Goal: Task Accomplishment & Management: Use online tool/utility

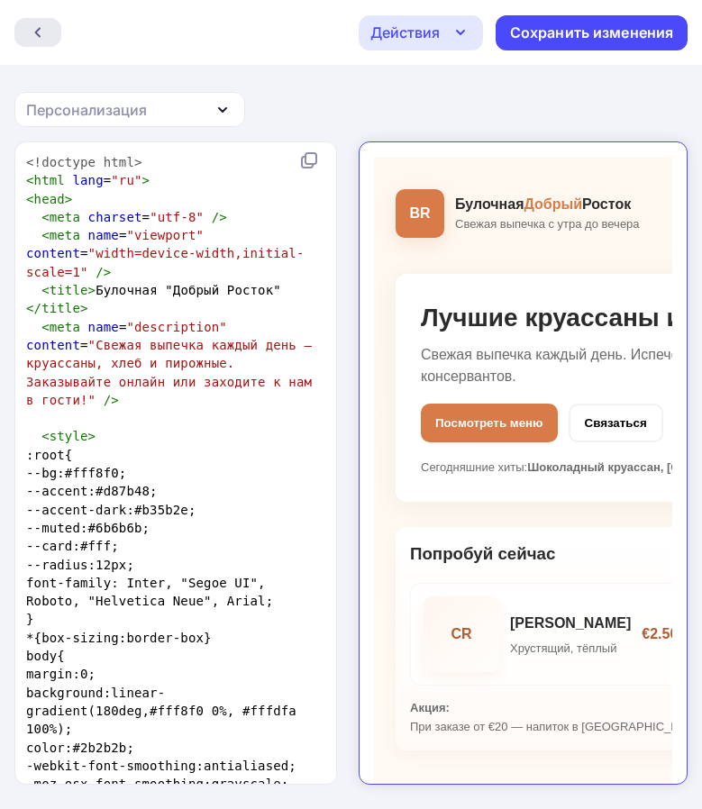
click at [28, 34] on div at bounding box center [37, 32] width 47 height 29
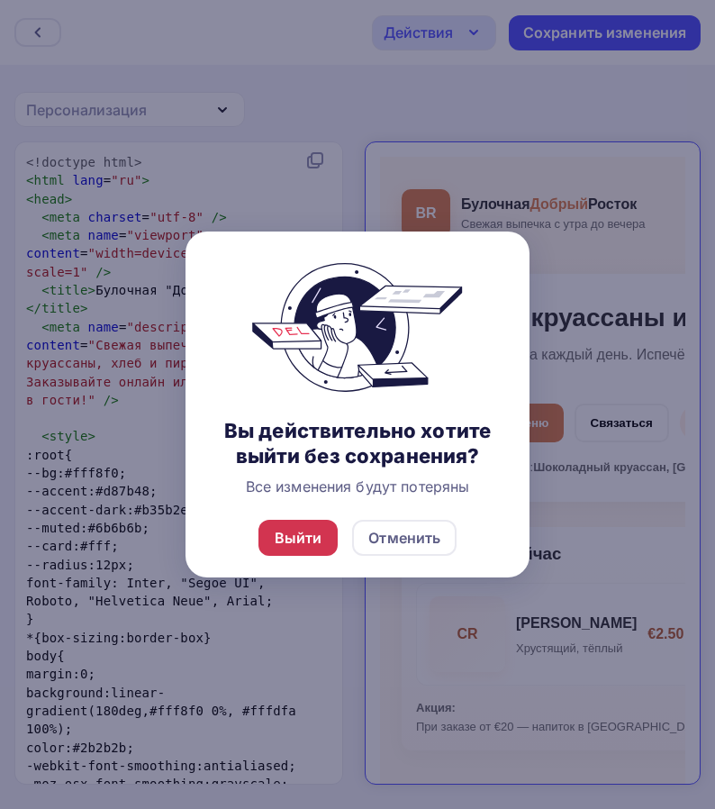
click at [320, 542] on div "Выйти" at bounding box center [299, 538] width 48 height 22
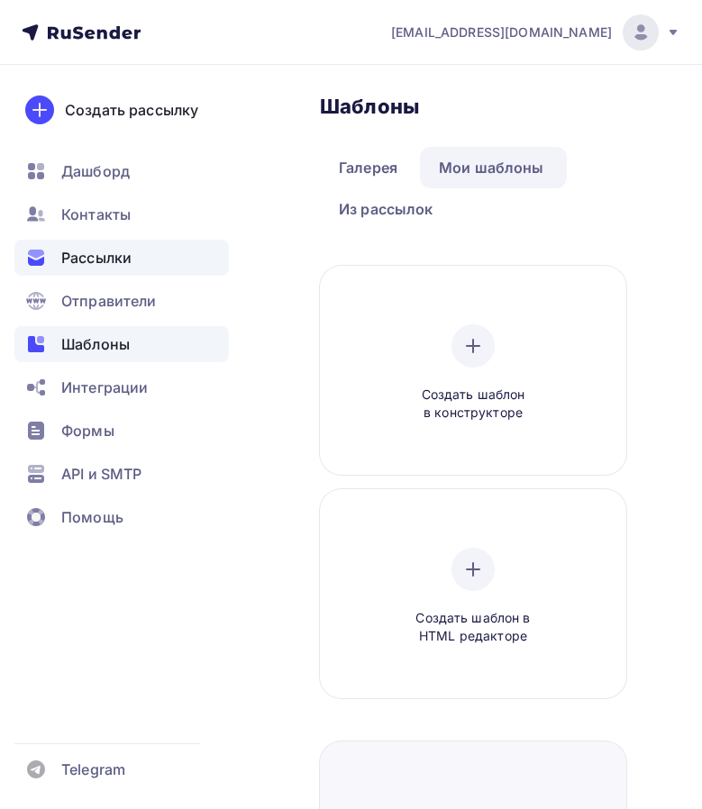
click at [118, 266] on span "Рассылки" at bounding box center [96, 258] width 70 height 22
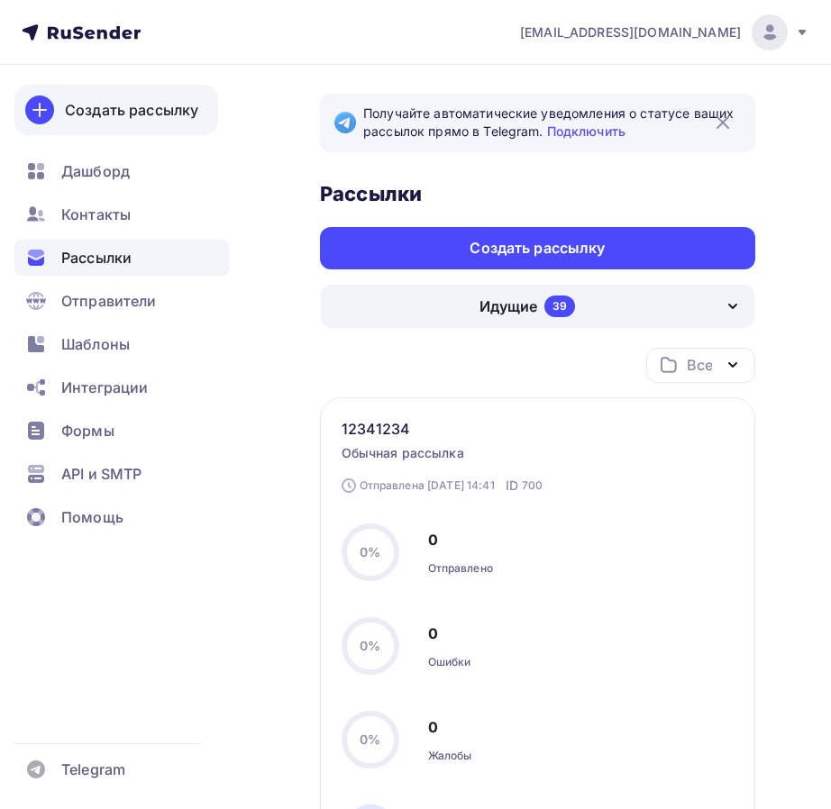
click at [100, 117] on div "Создать рассылку" at bounding box center [131, 110] width 133 height 22
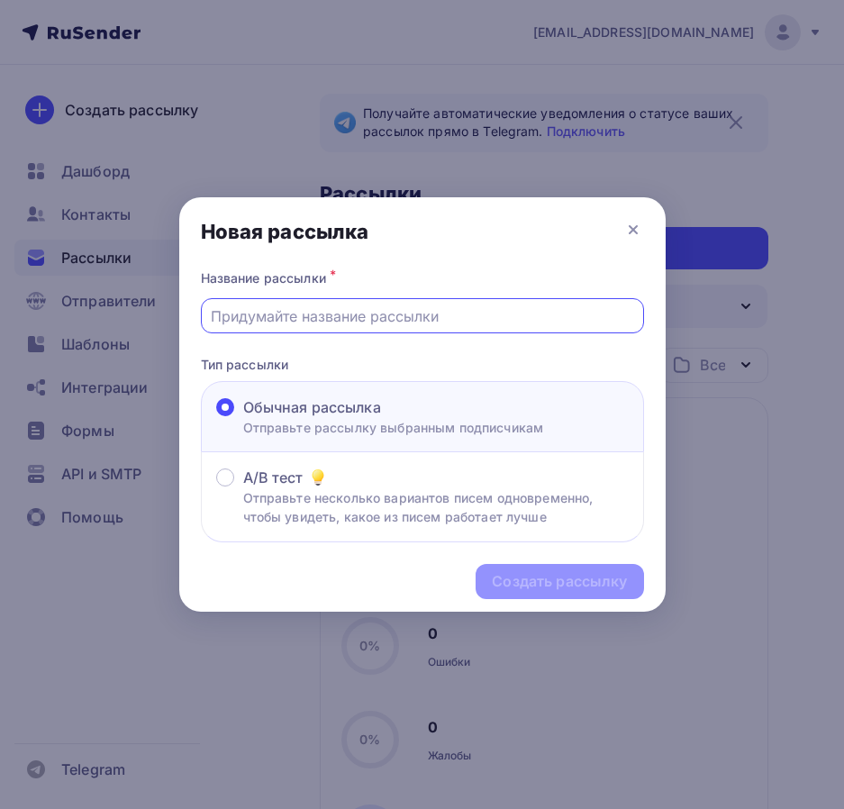
click at [333, 323] on input "text" at bounding box center [422, 316] width 423 height 22
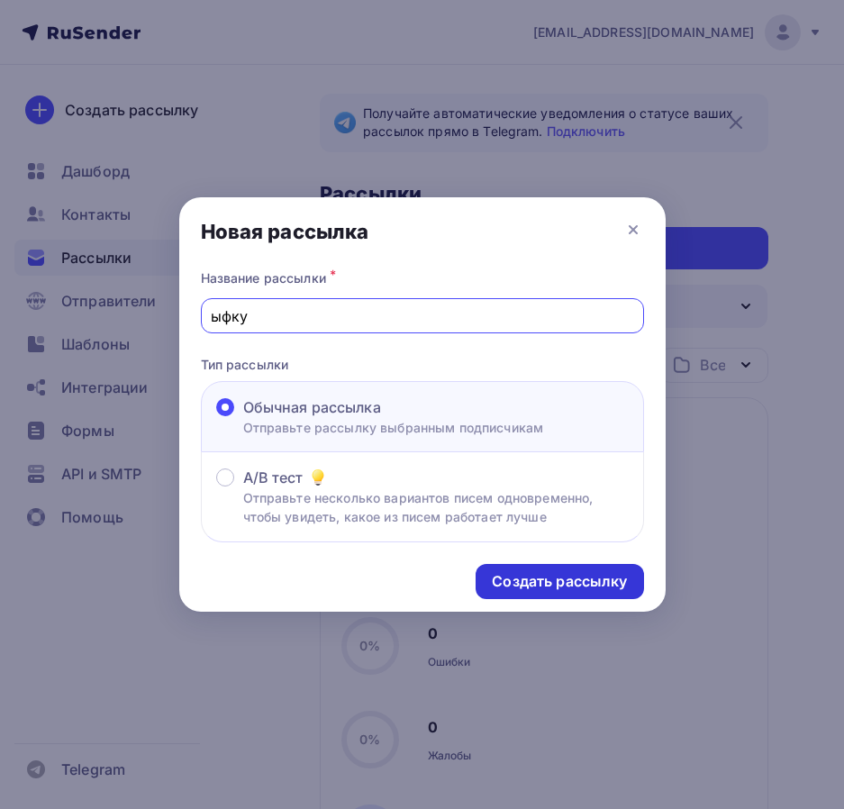
type input "ыфку"
click at [547, 583] on div "Создать рассылку" at bounding box center [559, 581] width 135 height 21
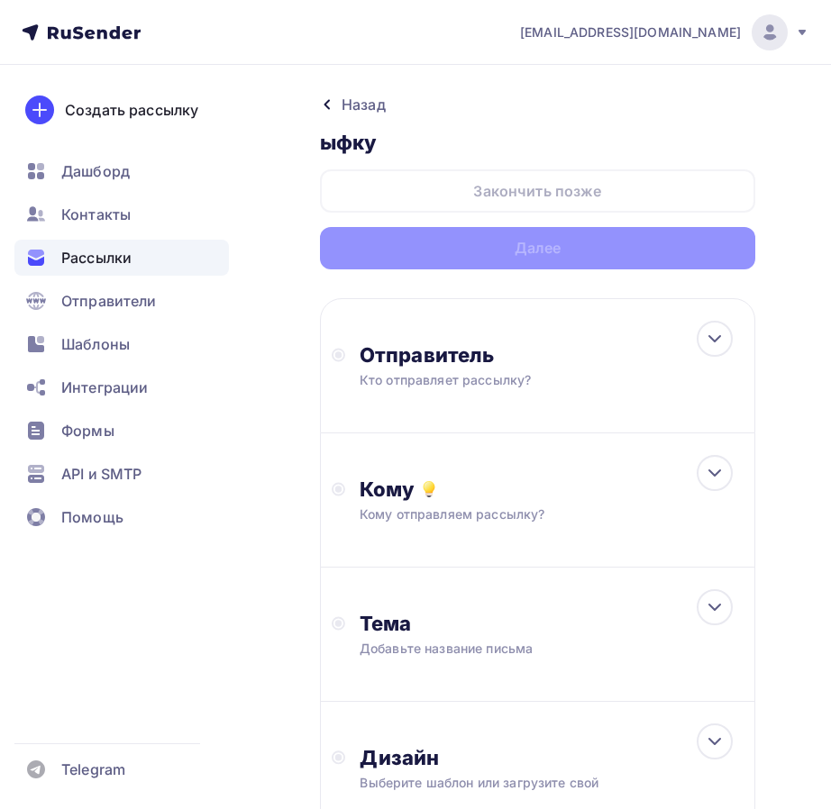
click at [303, 305] on div "Назад ыфку ыфку Закончить позже Далее Отправитель Кто отправляет рассылку? Emai…" at bounding box center [415, 565] width 831 height 1000
click at [391, 356] on div "Отправитель" at bounding box center [552, 354] width 384 height 25
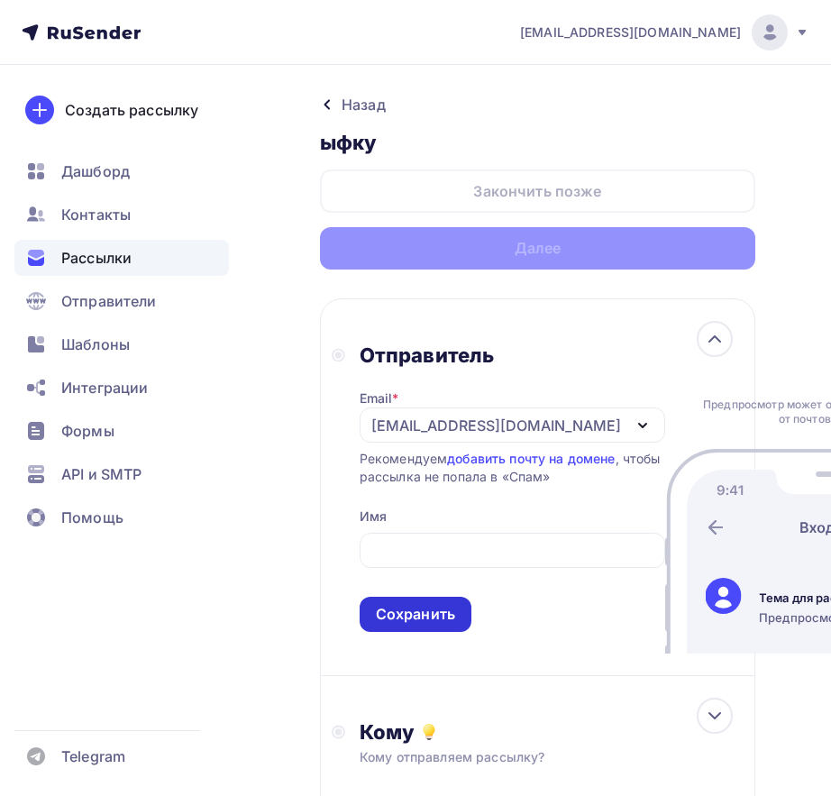
click at [418, 605] on div "Сохранить" at bounding box center [416, 614] width 112 height 35
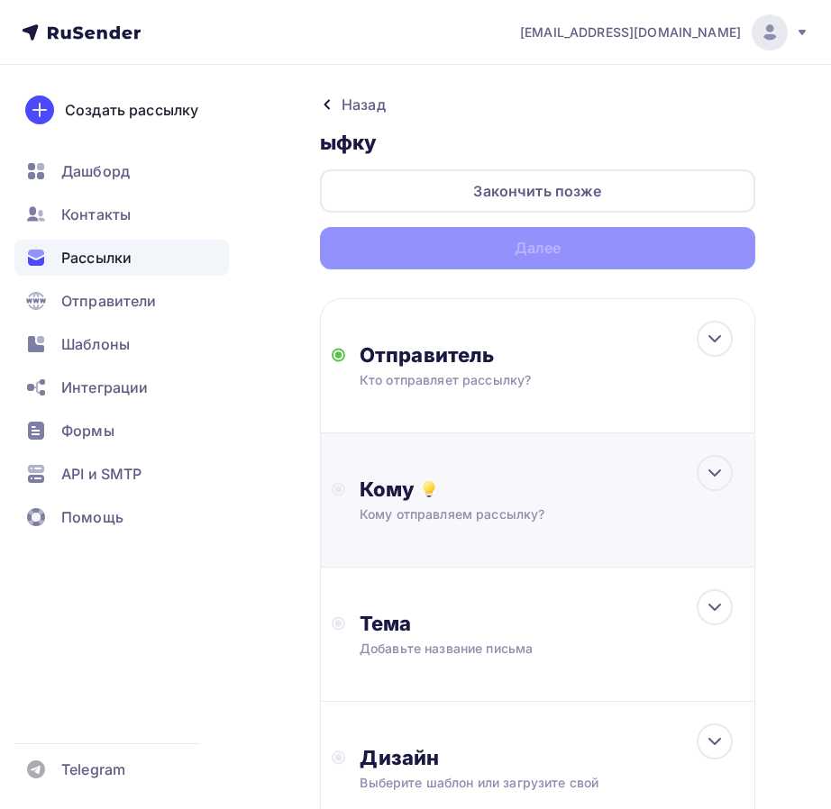
click at [437, 509] on div "Кому отправляем рассылку?" at bounding box center [532, 515] width 345 height 18
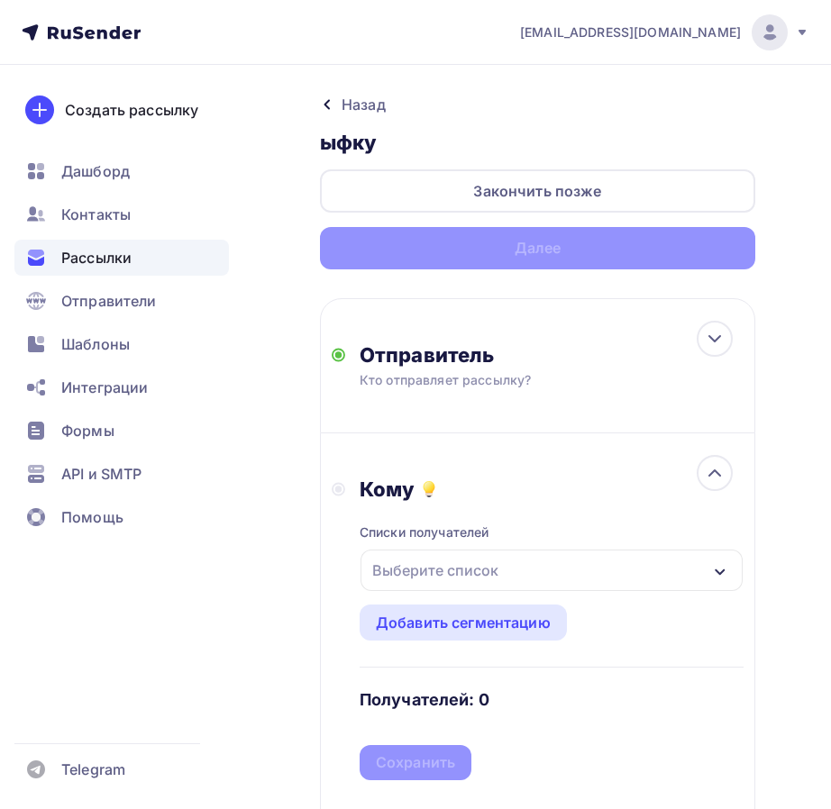
click at [424, 556] on div "Выберите список" at bounding box center [435, 570] width 141 height 32
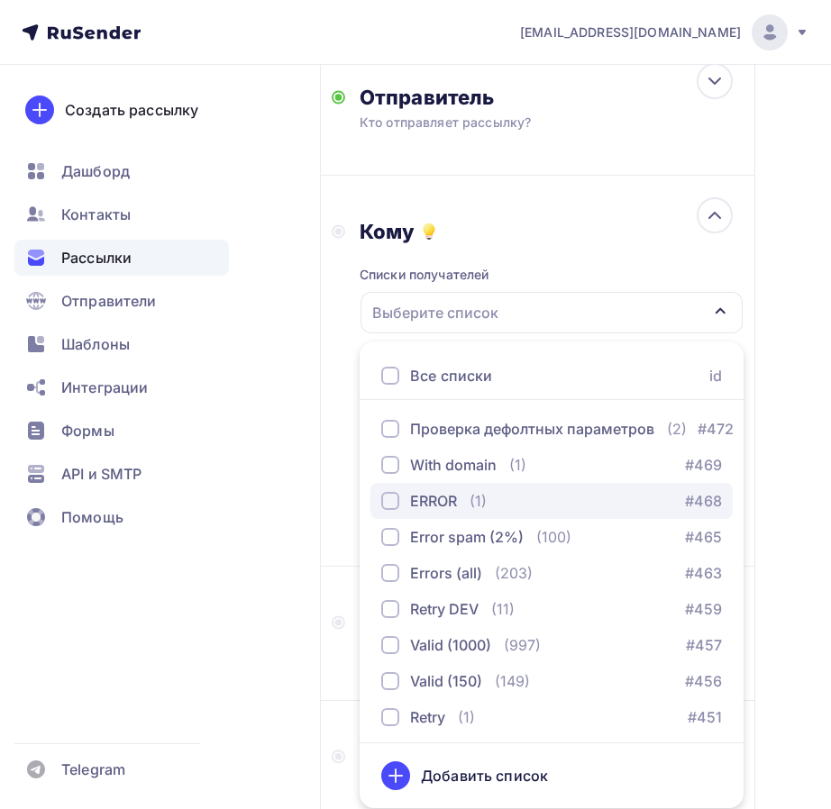
click at [392, 497] on div "button" at bounding box center [390, 501] width 18 height 18
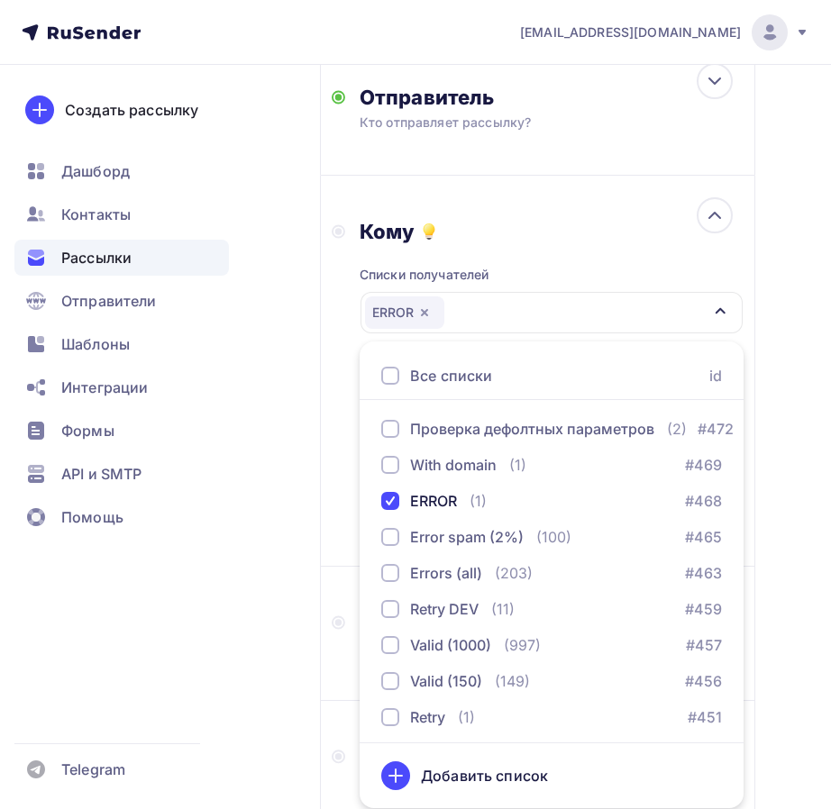
click at [304, 503] on div "Назад ыфку ыфку Закончить позже Далее Отправитель Кто отправляет рассылку? Emai…" at bounding box center [415, 435] width 831 height 1257
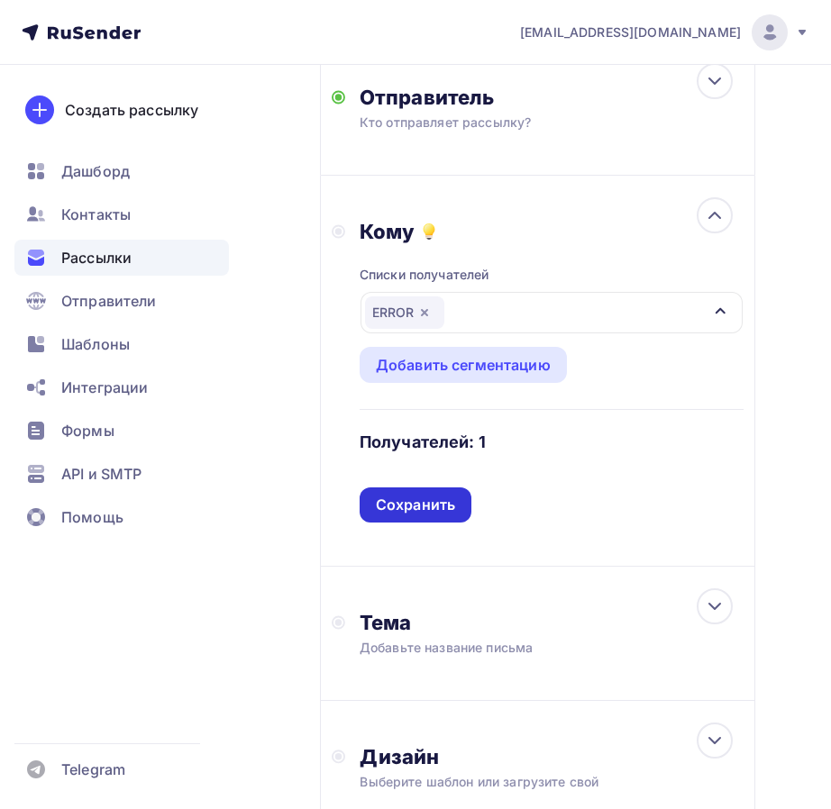
click at [405, 499] on div "Сохранить" at bounding box center [415, 505] width 79 height 21
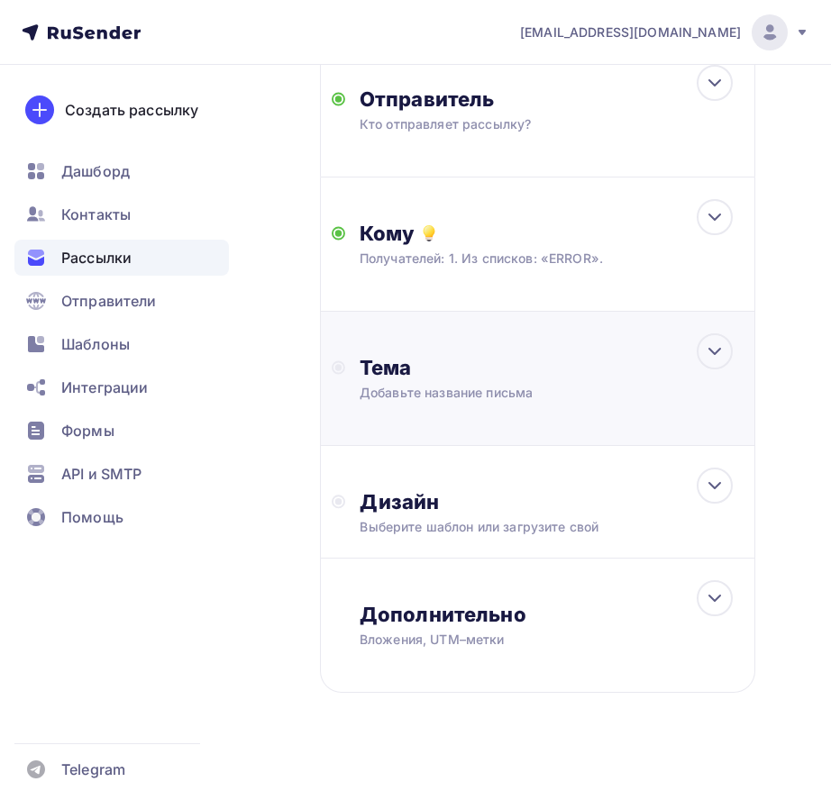
click at [418, 396] on div "Добавьте название письма" at bounding box center [520, 393] width 321 height 18
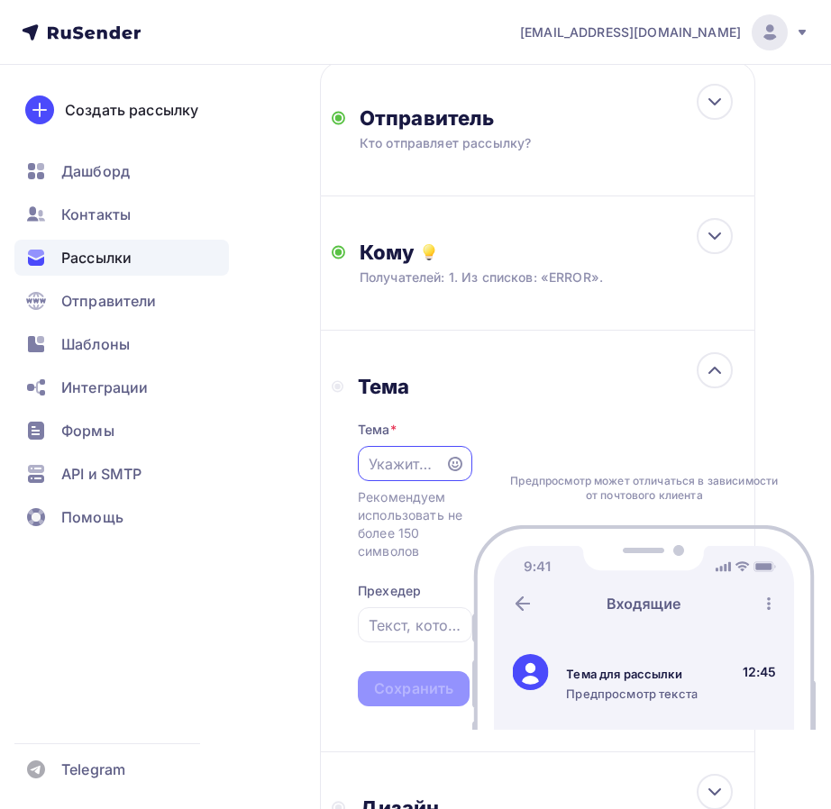
scroll to position [0, 0]
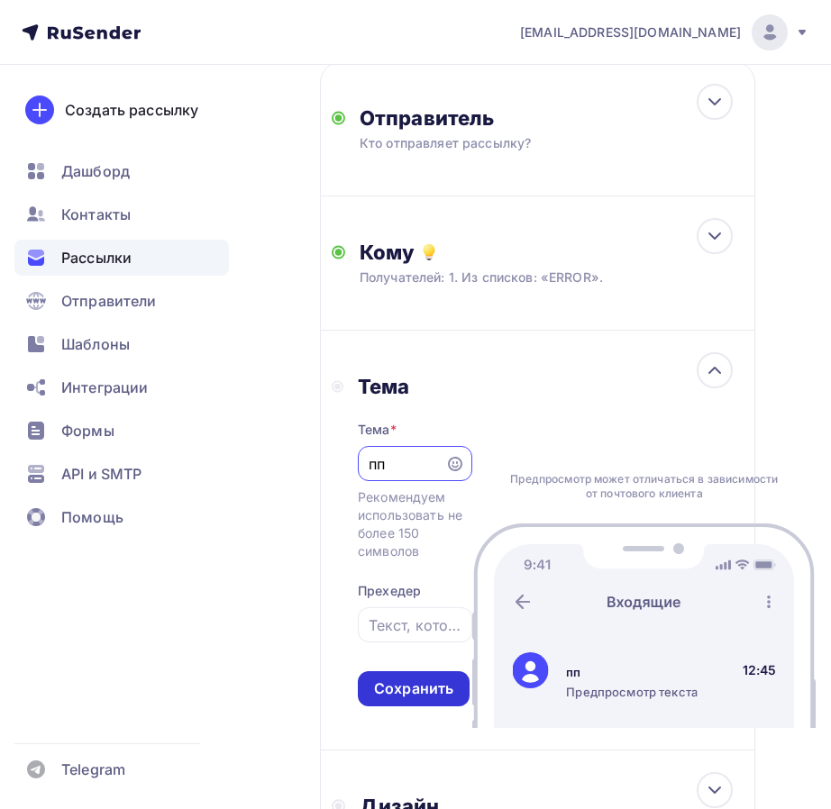
type input "пп"
click at [412, 687] on div "Сохранить" at bounding box center [413, 689] width 79 height 21
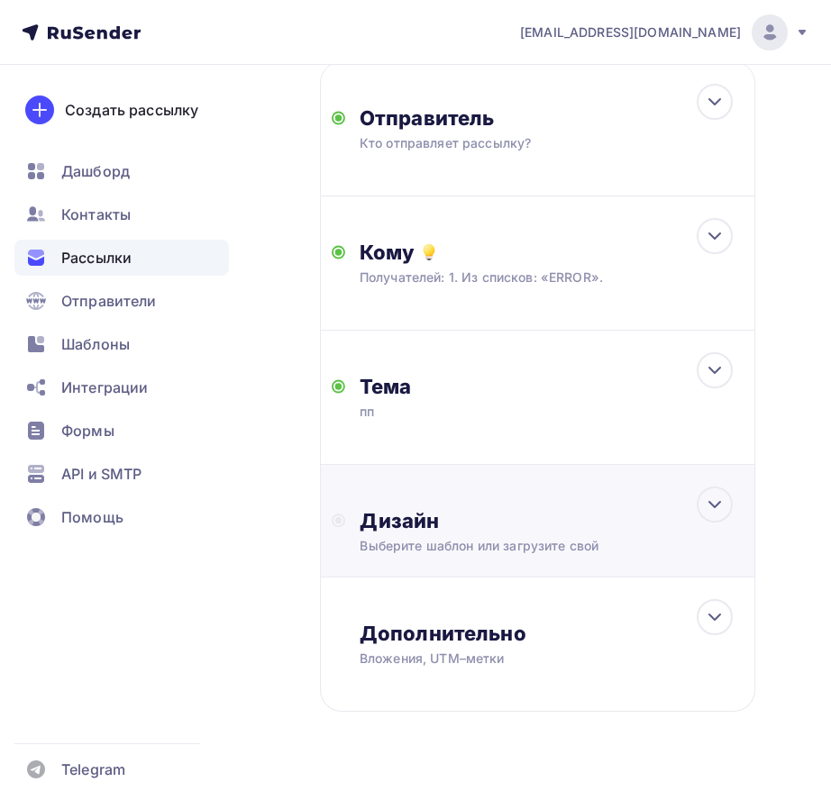
click at [441, 558] on div "Дизайн Выберите шаблон или загрузите свой" at bounding box center [537, 521] width 435 height 113
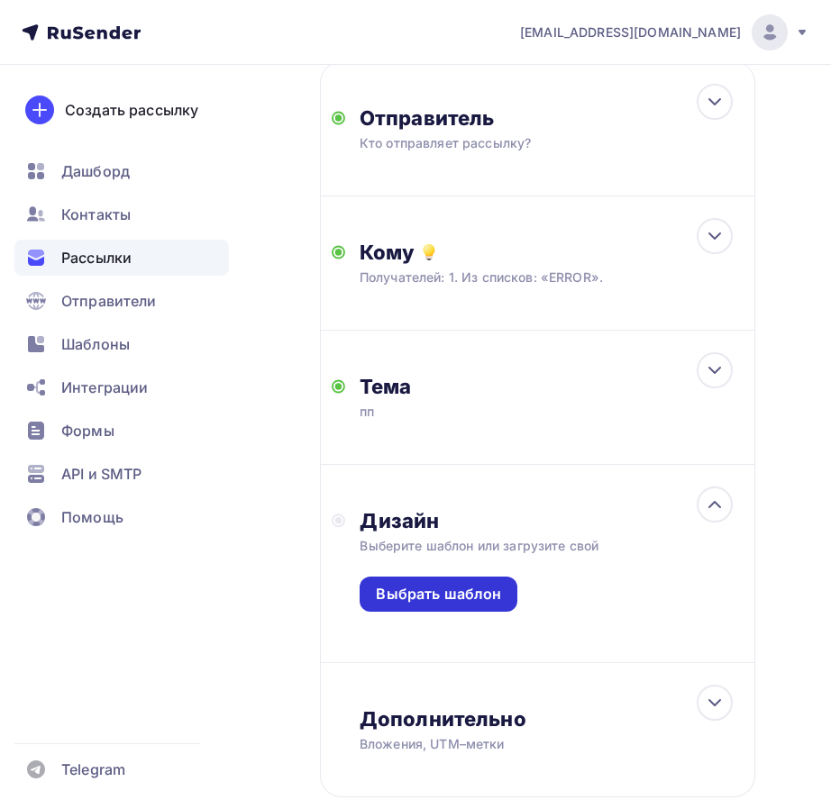
click at [431, 593] on div "Выбрать шаблон" at bounding box center [438, 594] width 125 height 21
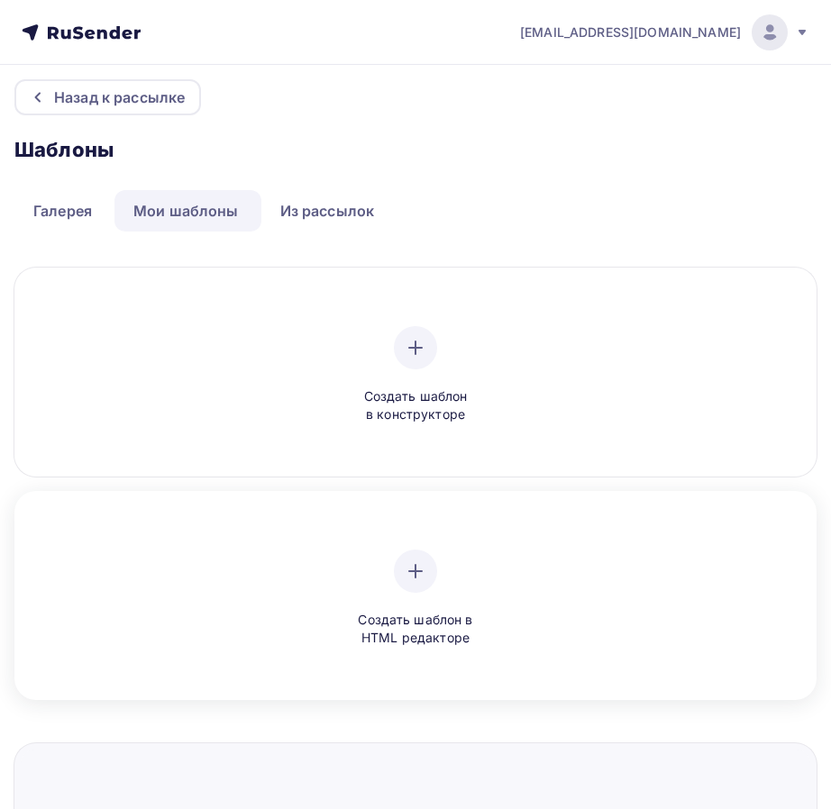
click at [393, 606] on div "Создать шаблон в HTML редакторе" at bounding box center [415, 599] width 171 height 98
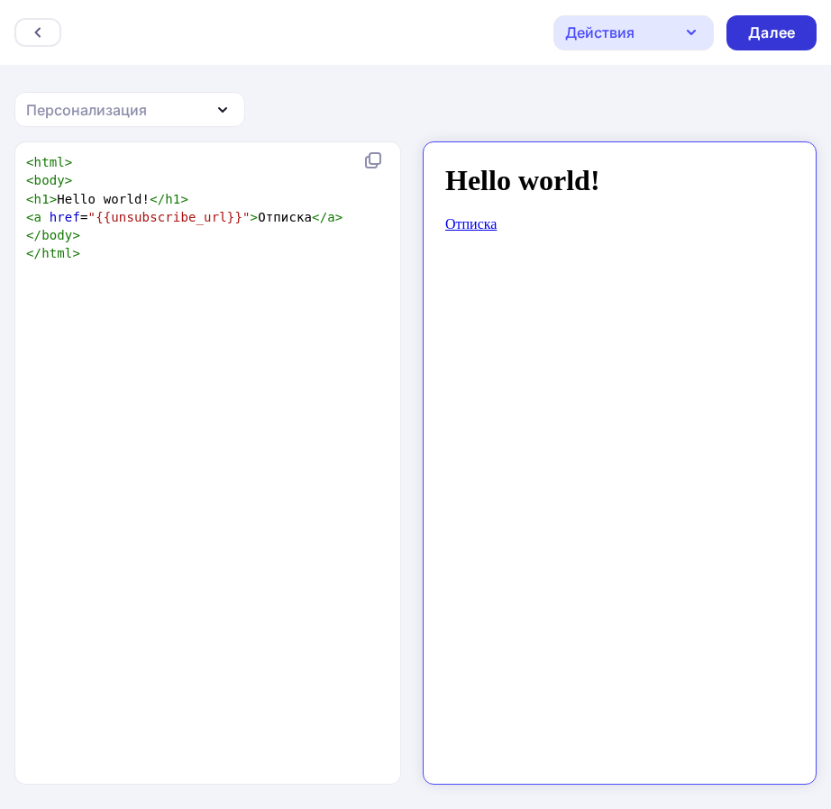
click at [715, 36] on div "Далее" at bounding box center [771, 33] width 47 height 21
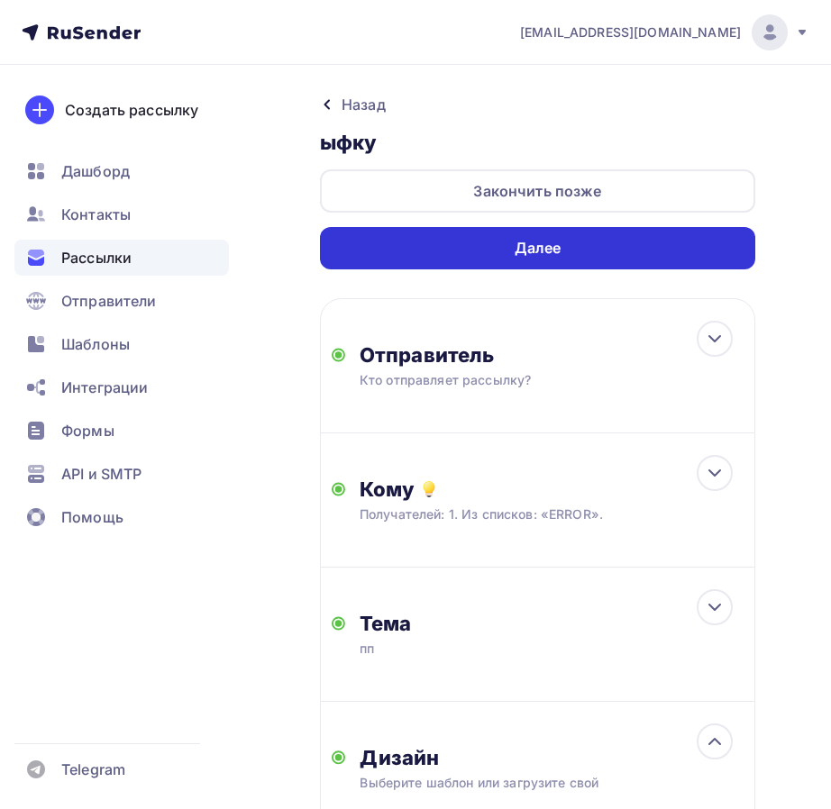
click at [518, 261] on div "Далее" at bounding box center [537, 248] width 435 height 42
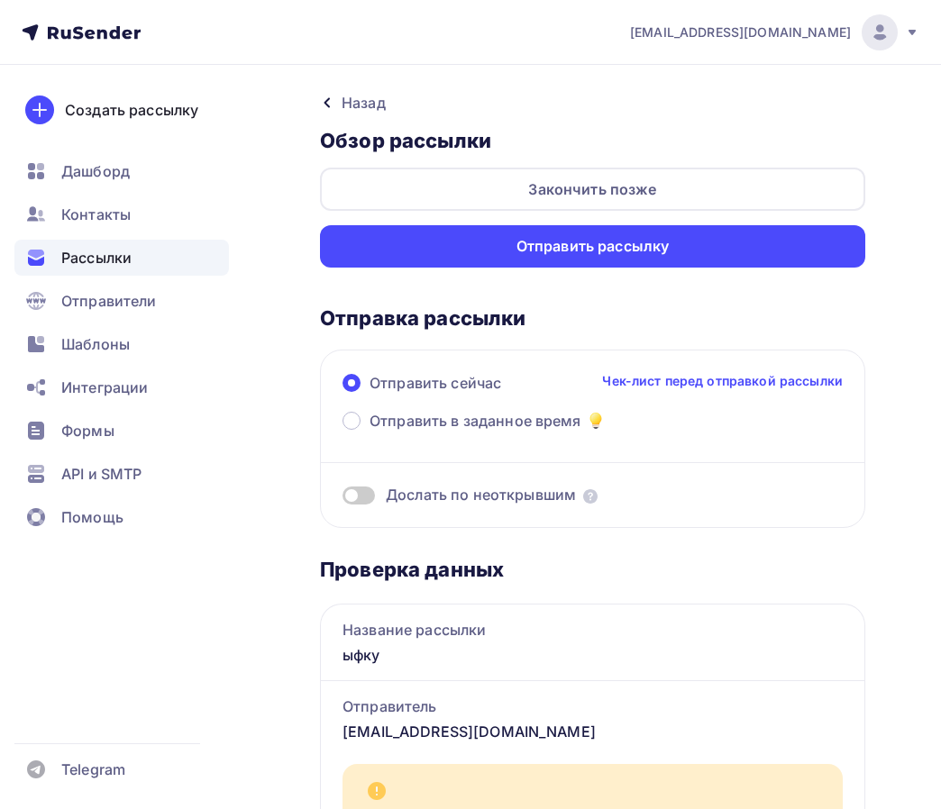
scroll to position [4, 0]
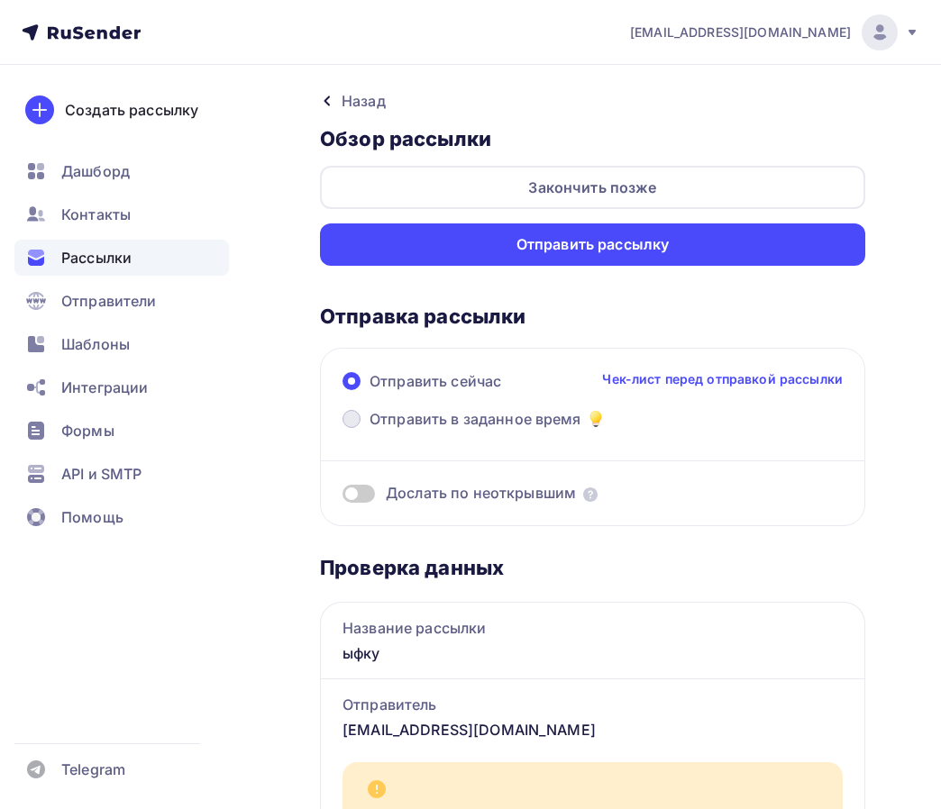
click at [349, 415] on span at bounding box center [351, 419] width 18 height 18
click at [369, 430] on input "Отправить в заданное время" at bounding box center [369, 430] width 0 height 0
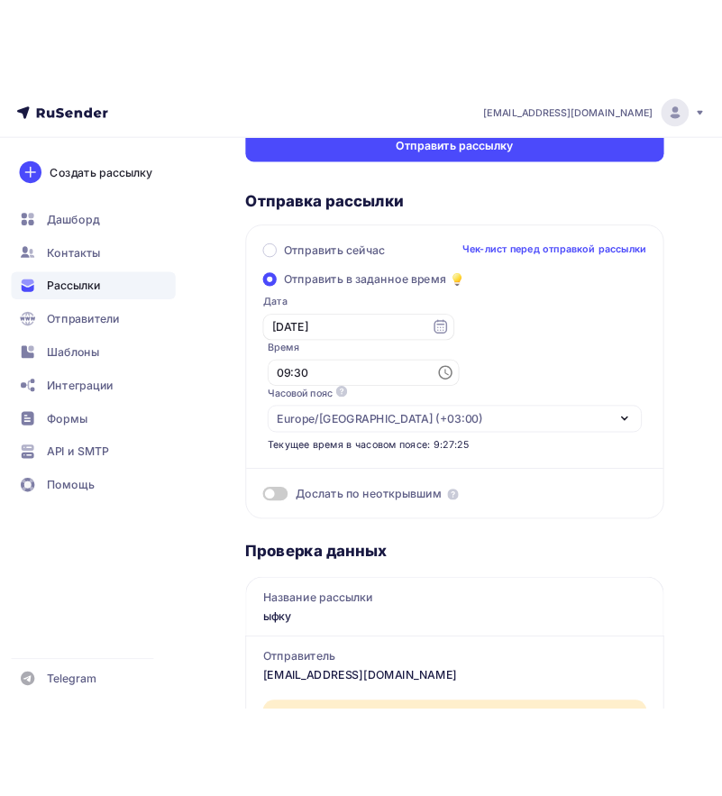
scroll to position [0, 0]
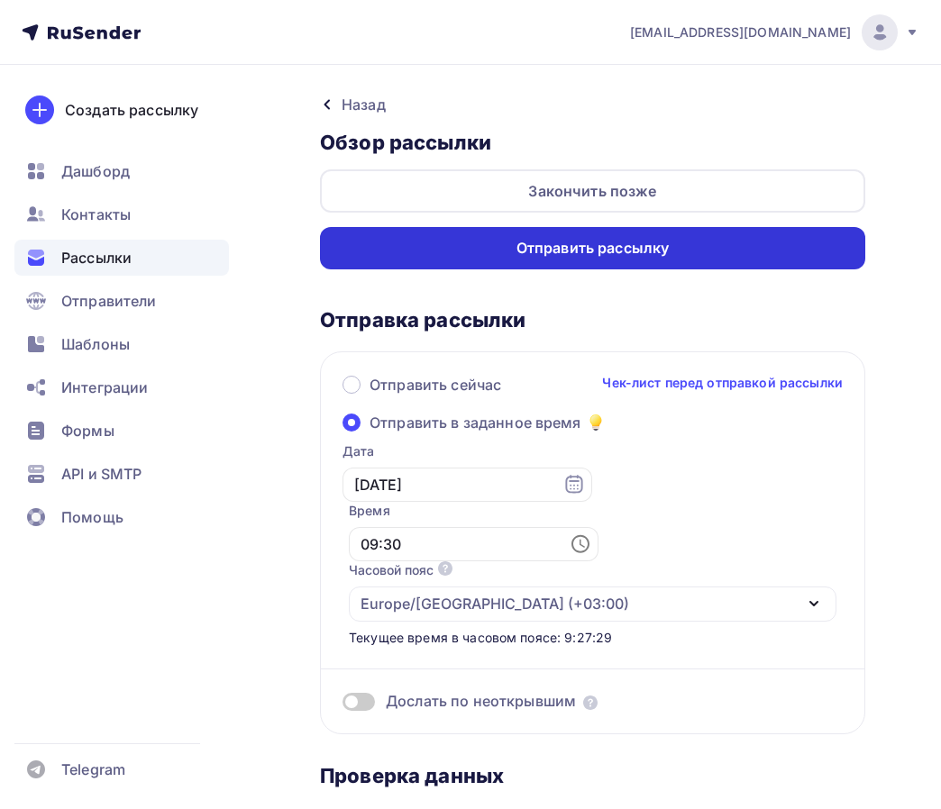
click at [553, 255] on div "Отправить рассылку" at bounding box center [592, 248] width 153 height 21
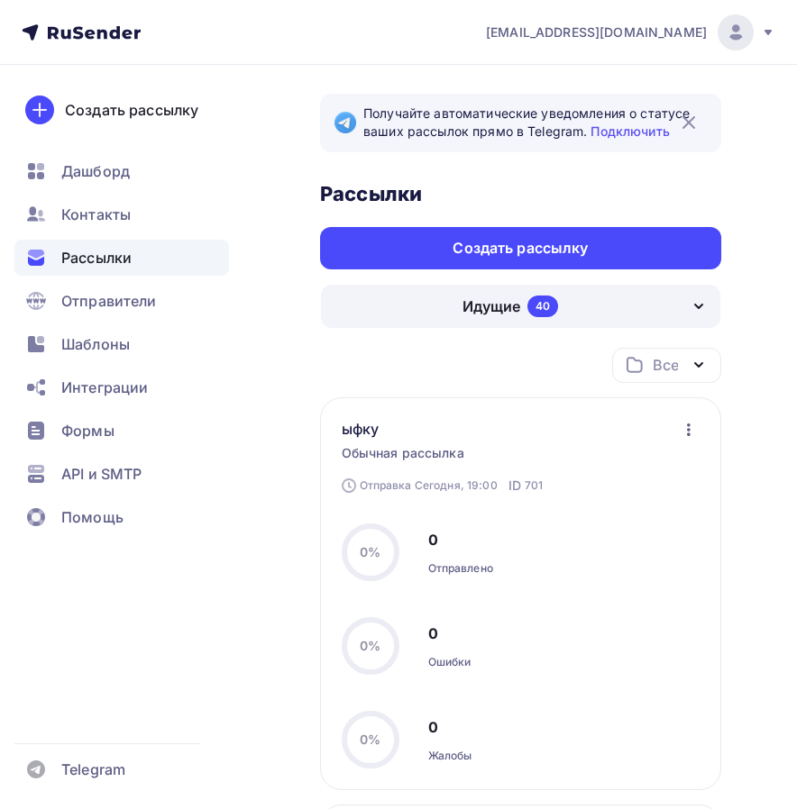
click at [688, 428] on icon "button" at bounding box center [689, 430] width 22 height 22
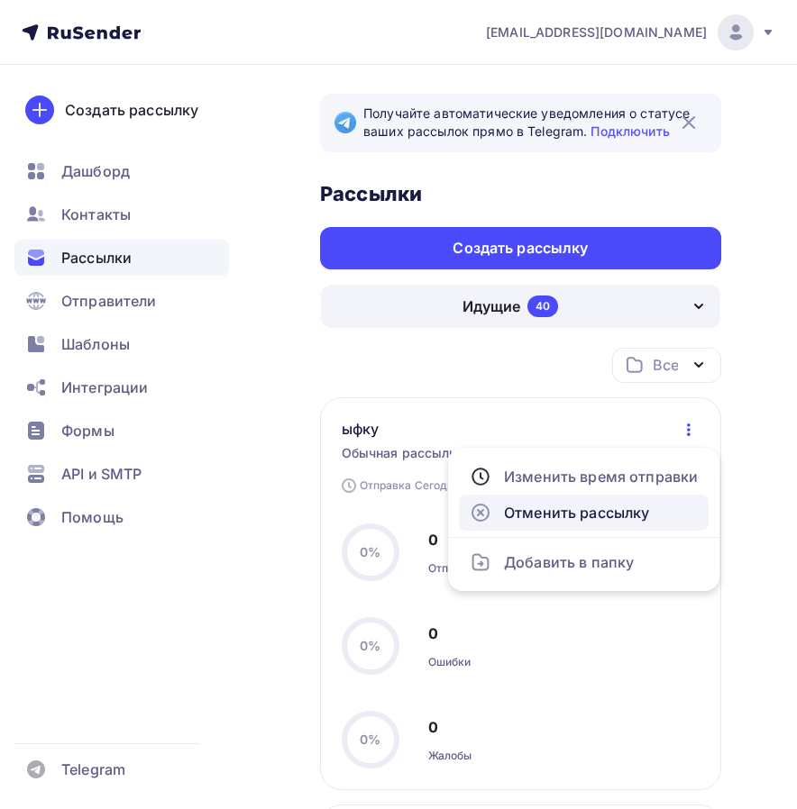
click at [625, 520] on div "Отменить рассылку" at bounding box center [583, 513] width 228 height 22
